Goal: Navigation & Orientation: Find specific page/section

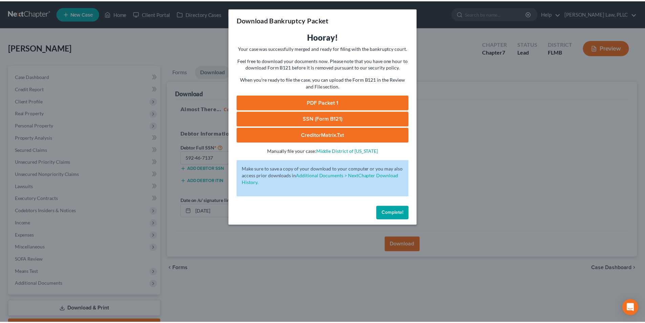
scroll to position [37, 0]
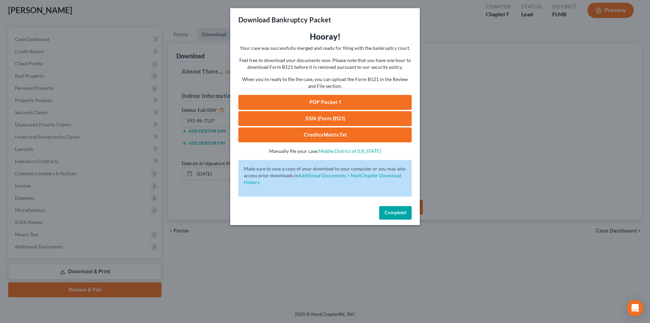
click at [393, 210] on span "Complete!" at bounding box center [396, 213] width 22 height 6
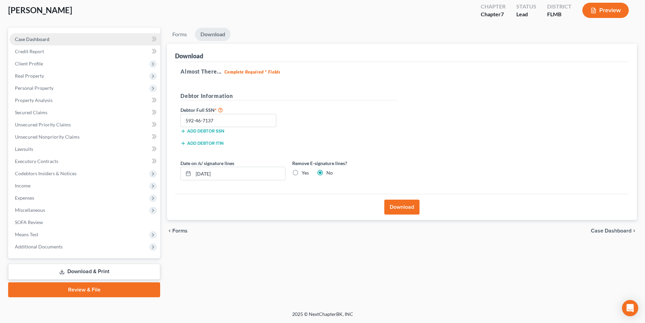
click at [45, 42] on span "Case Dashboard" at bounding box center [32, 39] width 35 height 6
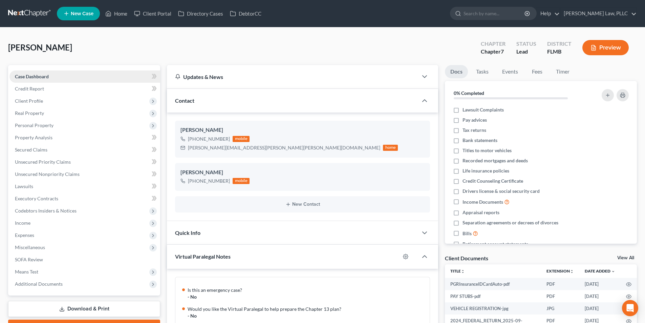
scroll to position [296, 0]
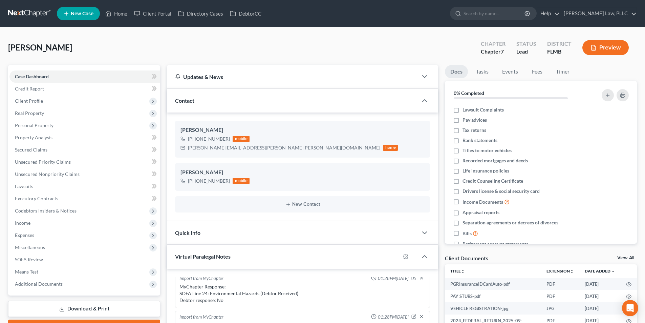
click at [33, 8] on link at bounding box center [29, 13] width 43 height 12
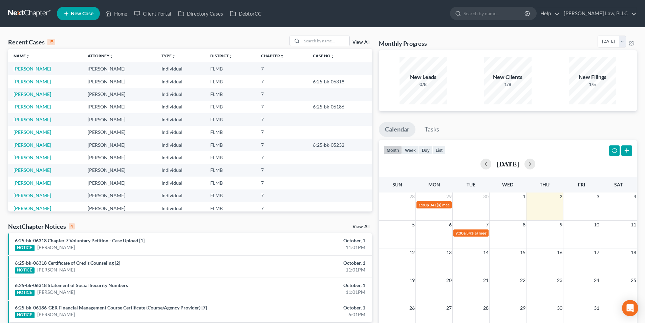
click at [359, 39] on div "View All" at bounding box center [331, 41] width 83 height 11
click at [359, 42] on link "View All" at bounding box center [361, 42] width 17 height 5
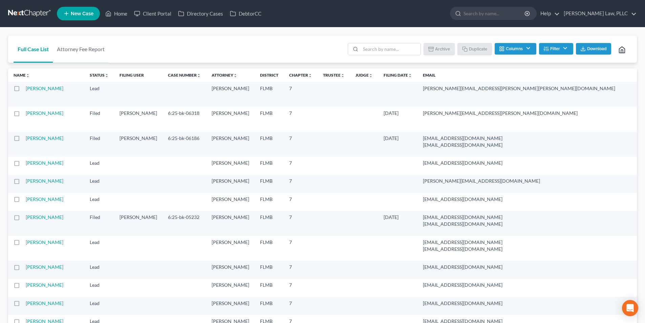
click at [25, 9] on link at bounding box center [29, 13] width 43 height 12
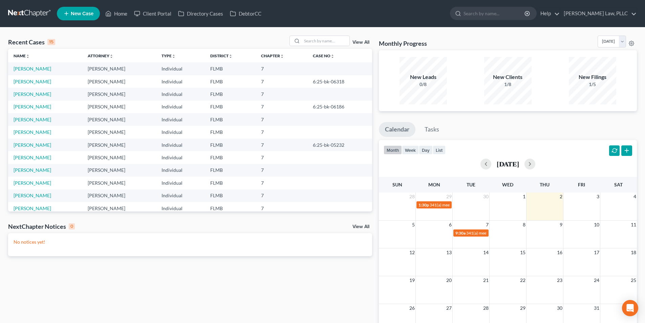
click at [49, 42] on div "15" at bounding box center [51, 42] width 8 height 6
click at [44, 42] on div "Recent Cases 15" at bounding box center [31, 42] width 47 height 8
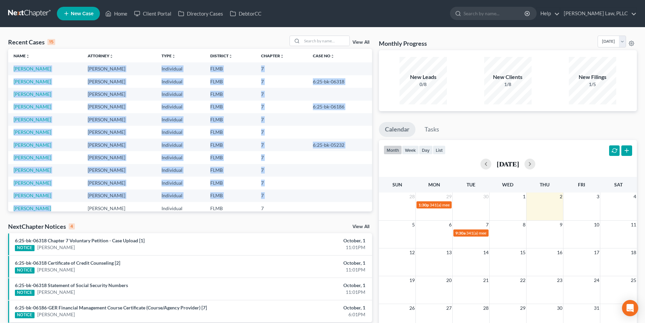
scroll to position [46, 0]
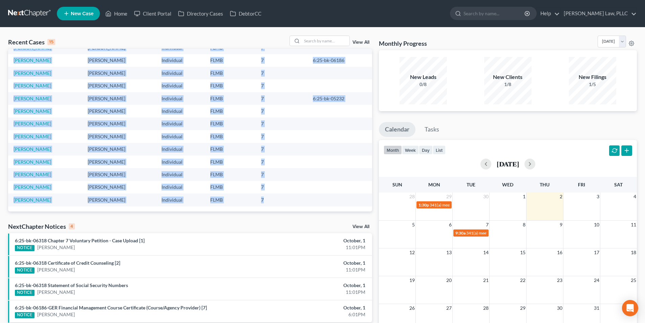
drag, startPoint x: 10, startPoint y: 68, endPoint x: 263, endPoint y: 203, distance: 287.0
click at [263, 203] on tbody "Maynard, Joshua Sean Harnage Individual FLMB 7 Rivera, Henry Sean Harnage Indiv…" at bounding box center [190, 111] width 364 height 190
copy tbody "Maynard, Joshua Sean Harnage Individual FLMB 7 Rivera, Henry Sean Harnage Indiv…"
click at [358, 135] on td at bounding box center [340, 136] width 65 height 13
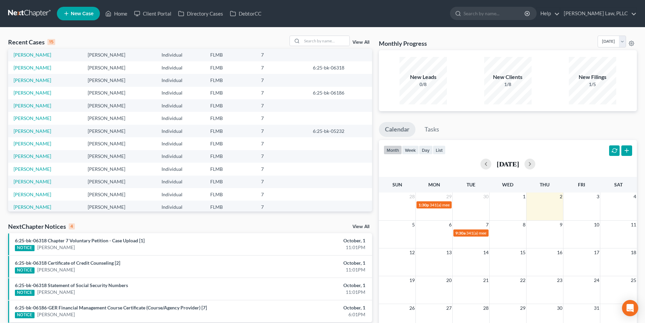
scroll to position [0, 0]
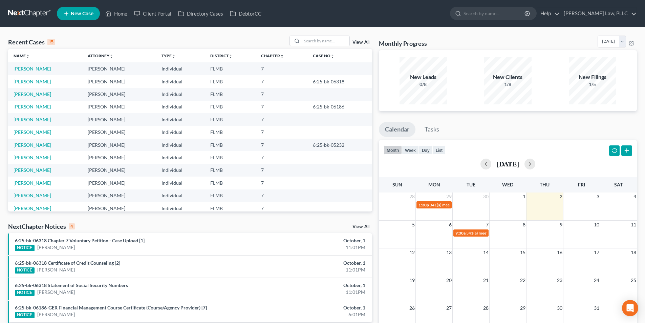
click at [28, 97] on td "Davis, Teri" at bounding box center [45, 94] width 74 height 13
click at [29, 94] on link "Davis, Teri" at bounding box center [33, 94] width 38 height 6
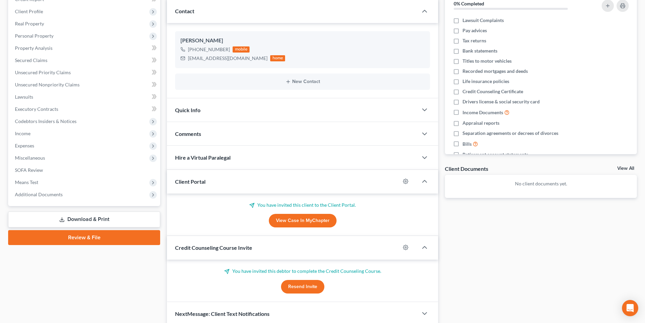
scroll to position [118, 0]
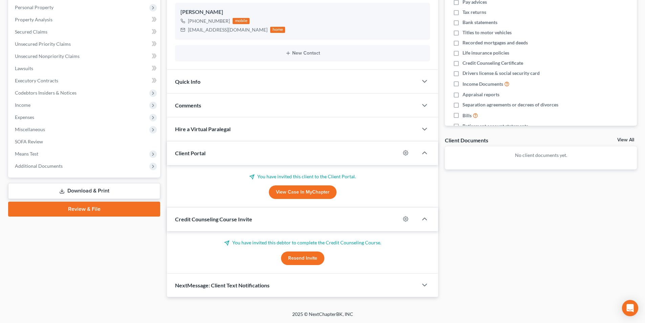
click at [285, 133] on div "Hire a Virtual Paralegal" at bounding box center [292, 128] width 251 height 23
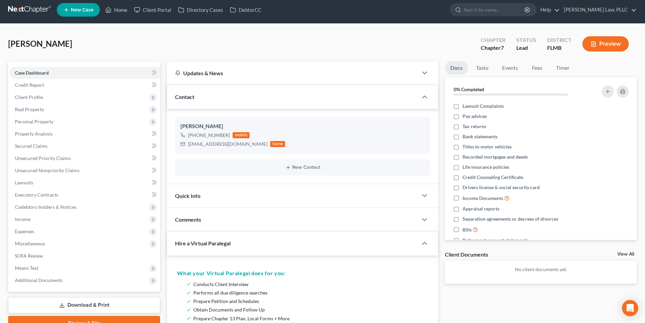
scroll to position [0, 0]
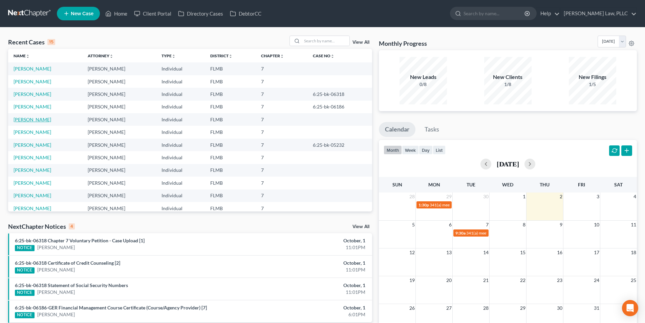
click at [40, 118] on link "[PERSON_NAME]" at bounding box center [33, 120] width 38 height 6
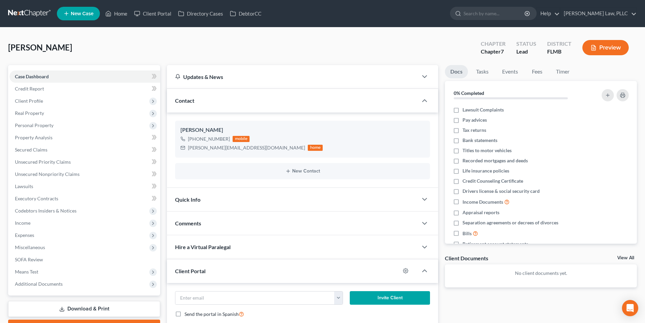
click at [23, 10] on link at bounding box center [29, 13] width 43 height 12
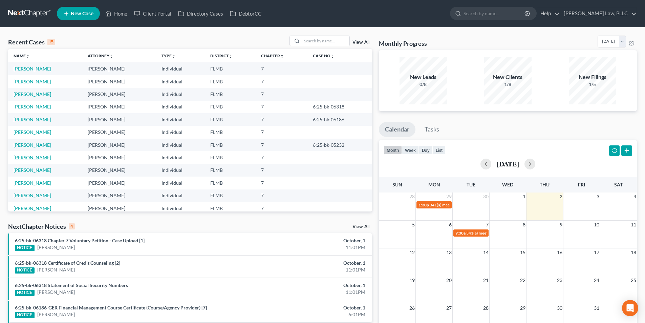
click at [35, 160] on link "Guzman, Juan" at bounding box center [33, 157] width 38 height 6
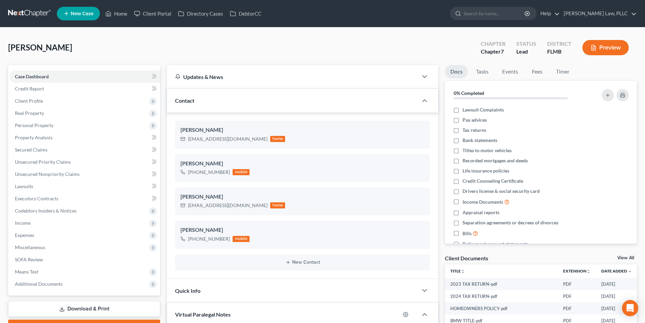
click at [38, 16] on link at bounding box center [29, 13] width 43 height 12
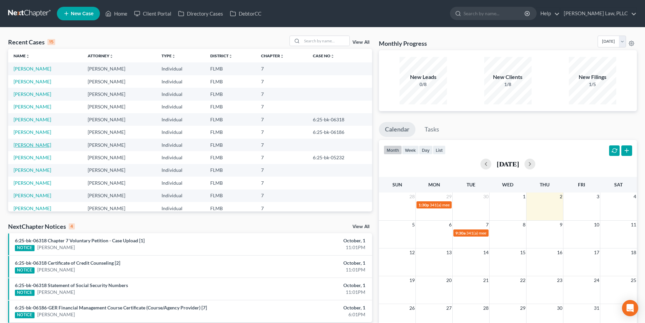
click at [37, 143] on link "[PERSON_NAME]" at bounding box center [33, 145] width 38 height 6
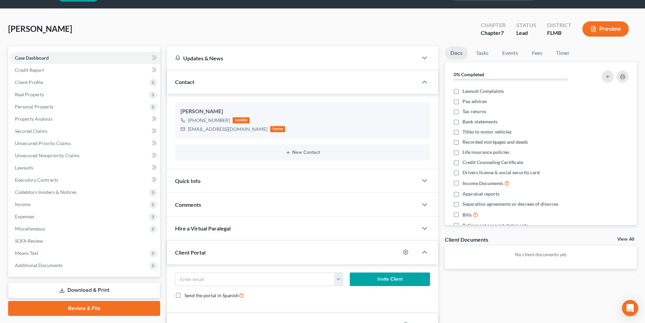
scroll to position [34, 0]
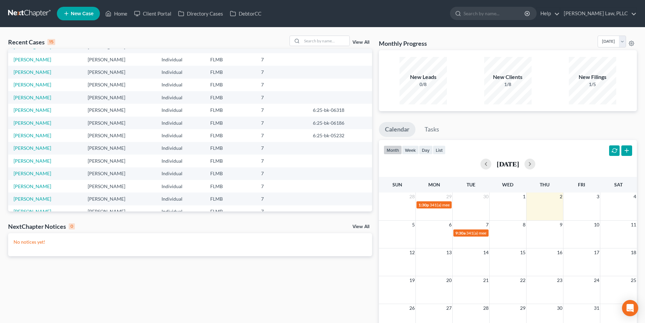
scroll to position [34, 0]
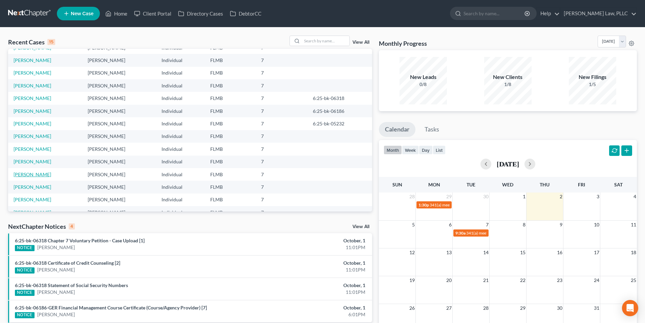
click at [29, 172] on link "[PERSON_NAME]" at bounding box center [33, 174] width 38 height 6
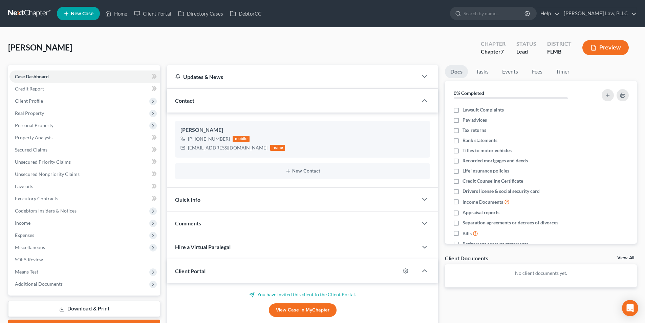
click at [32, 10] on link at bounding box center [29, 13] width 43 height 12
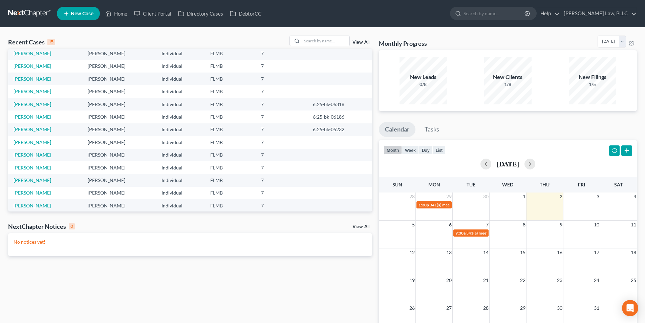
scroll to position [46, 0]
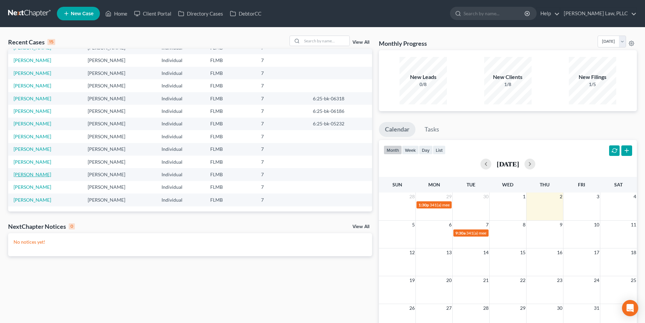
click at [30, 172] on link "[PERSON_NAME]" at bounding box center [33, 174] width 38 height 6
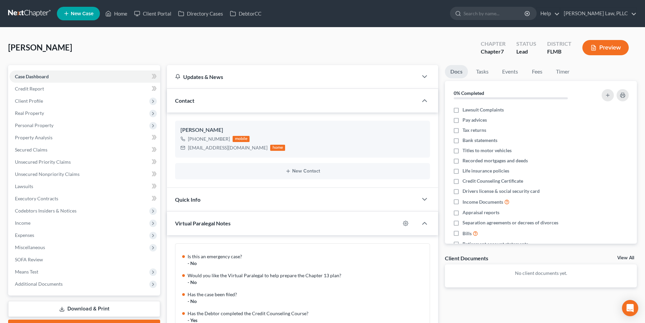
click at [13, 14] on link at bounding box center [29, 13] width 43 height 12
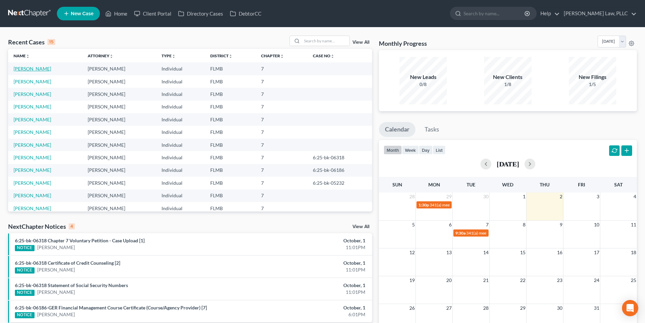
click at [37, 70] on link "[PERSON_NAME]" at bounding box center [33, 69] width 38 height 6
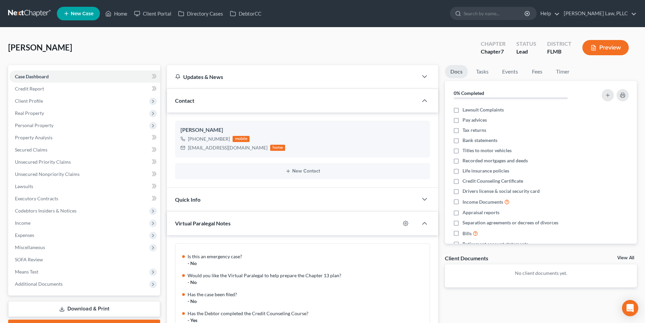
click at [23, 16] on link at bounding box center [29, 13] width 43 height 12
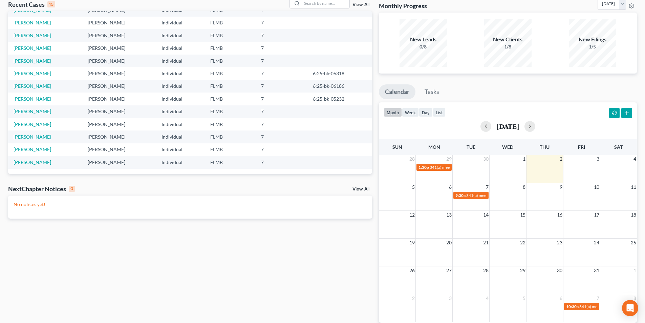
scroll to position [68, 0]
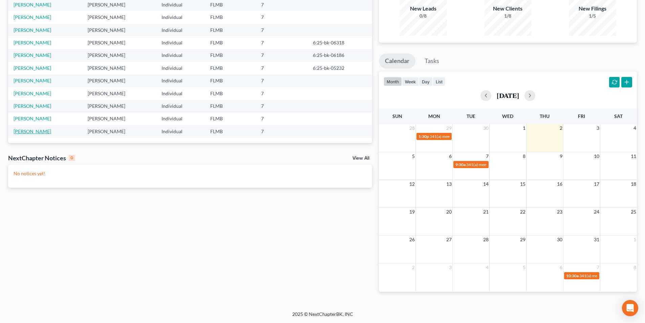
click at [35, 133] on link "[PERSON_NAME]" at bounding box center [33, 131] width 38 height 6
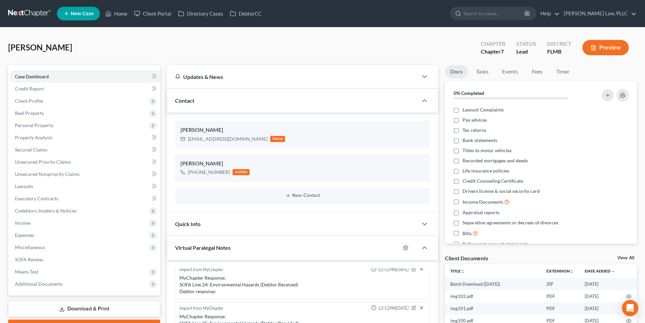
click at [32, 17] on link at bounding box center [29, 13] width 43 height 12
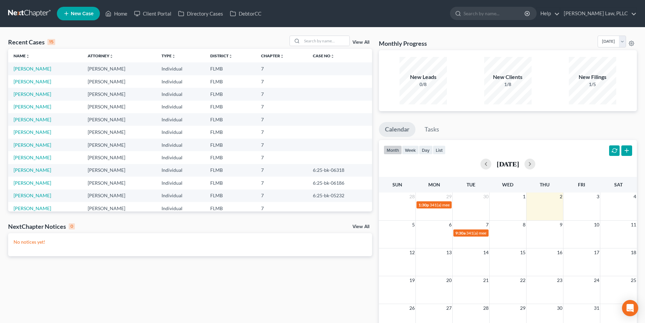
click at [359, 43] on link "View All" at bounding box center [361, 42] width 17 height 5
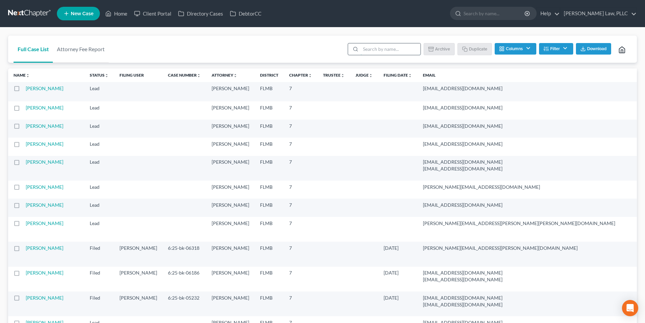
click at [362, 53] on input "search" at bounding box center [391, 49] width 60 height 12
type input "solom"
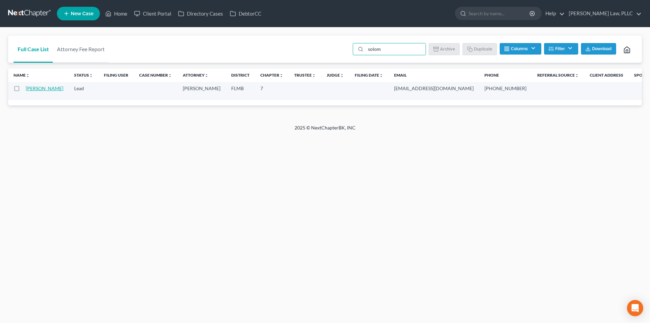
click at [35, 91] on link "[PERSON_NAME]" at bounding box center [45, 88] width 38 height 6
